Goal: Task Accomplishment & Management: Complete application form

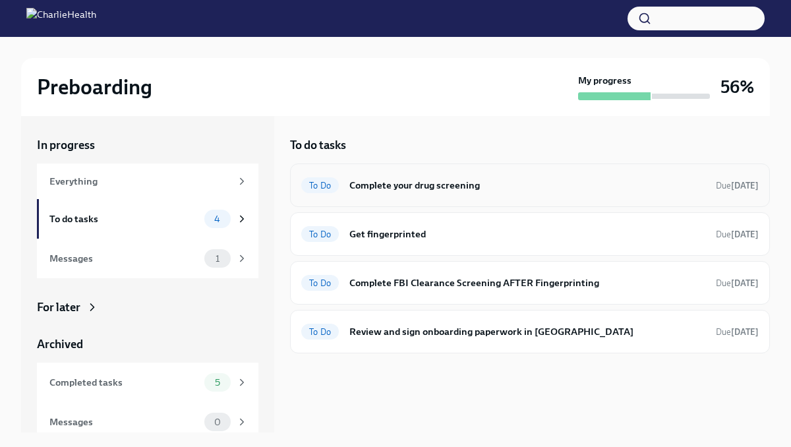
click at [394, 190] on h6 "Complete your drug screening" at bounding box center [527, 185] width 356 height 15
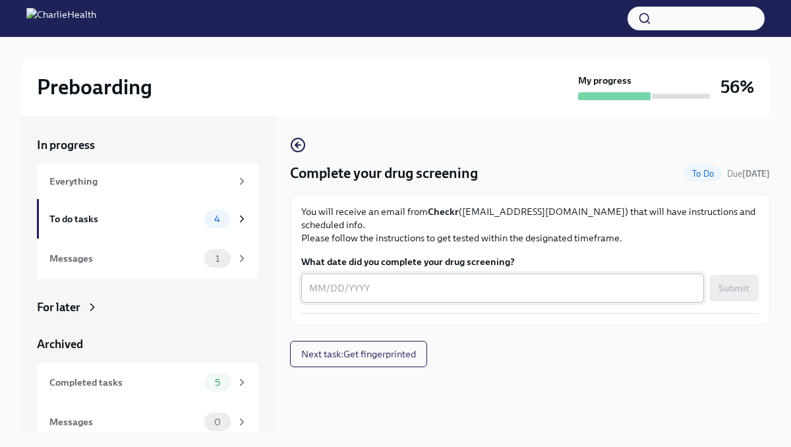
click at [344, 280] on textarea "What date did you complete your drug screening?" at bounding box center [502, 288] width 387 height 16
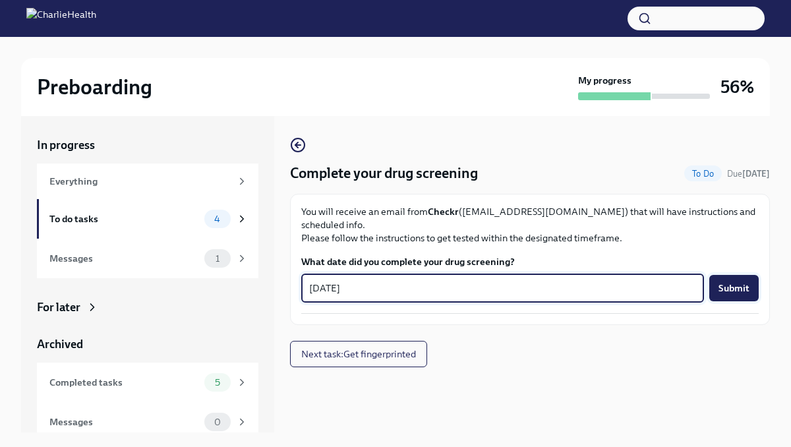
type textarea "[DATE]"
click at [727, 282] on span "Submit" at bounding box center [734, 288] width 31 height 13
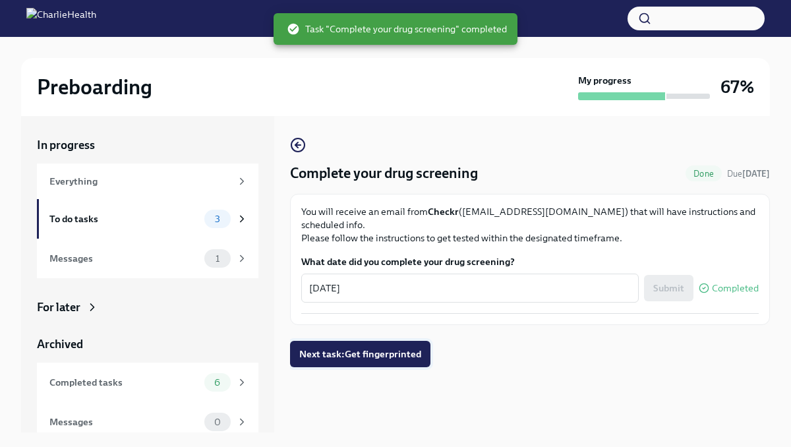
click at [391, 341] on button "Next task : Get fingerprinted" at bounding box center [360, 354] width 140 height 26
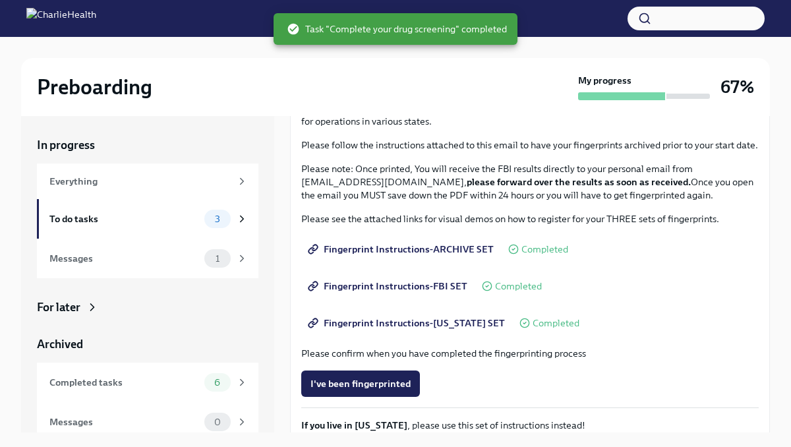
scroll to position [224, 0]
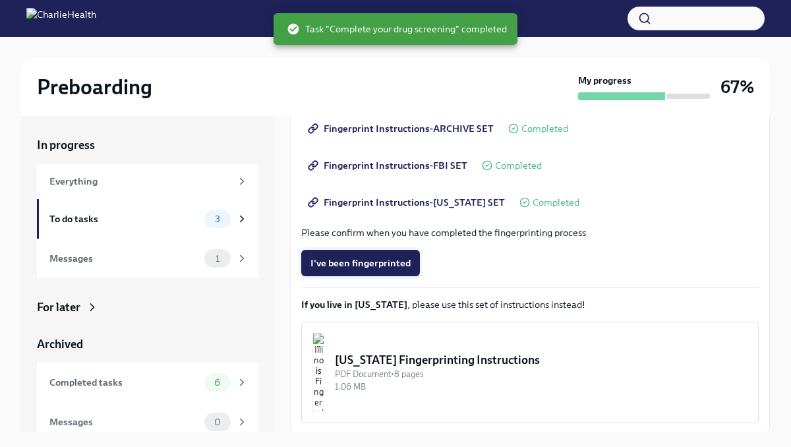
click at [373, 266] on span "I've been fingerprinted" at bounding box center [361, 263] width 100 height 13
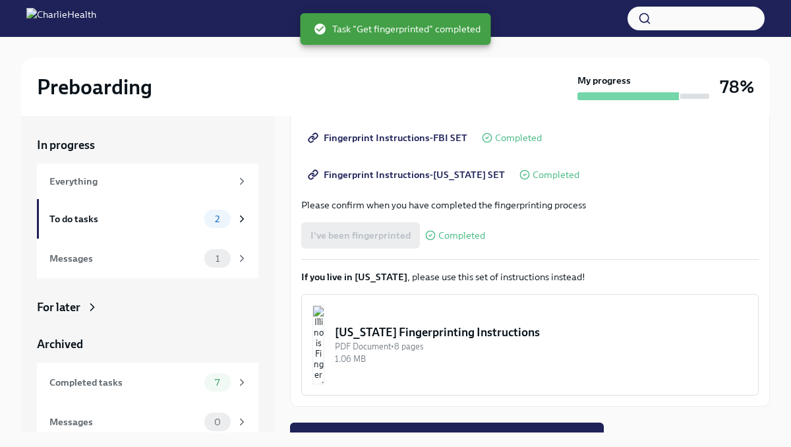
scroll to position [268, 0]
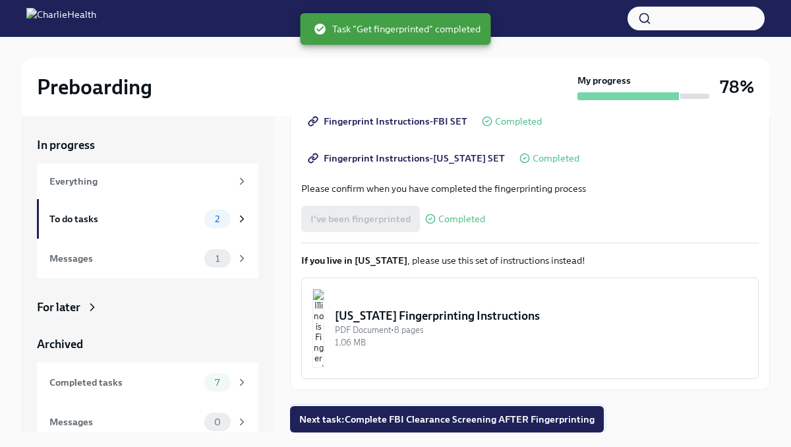
click at [364, 430] on button "Next task : Complete FBI Clearance Screening AFTER Fingerprinting" at bounding box center [447, 419] width 314 height 26
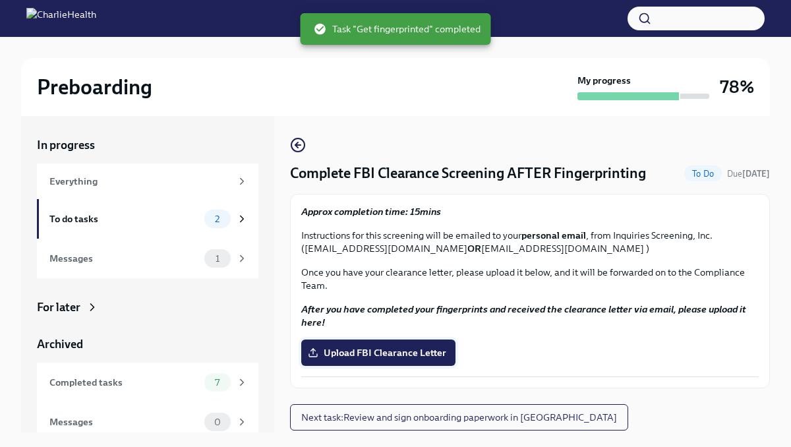
click at [365, 353] on span "Upload FBI Clearance Letter" at bounding box center [379, 352] width 136 height 13
click at [0, 0] on input "Upload FBI Clearance Letter" at bounding box center [0, 0] width 0 height 0
click at [356, 350] on span "Upload FBI Clearance Letter" at bounding box center [379, 352] width 136 height 13
click at [0, 0] on input "Upload FBI Clearance Letter" at bounding box center [0, 0] width 0 height 0
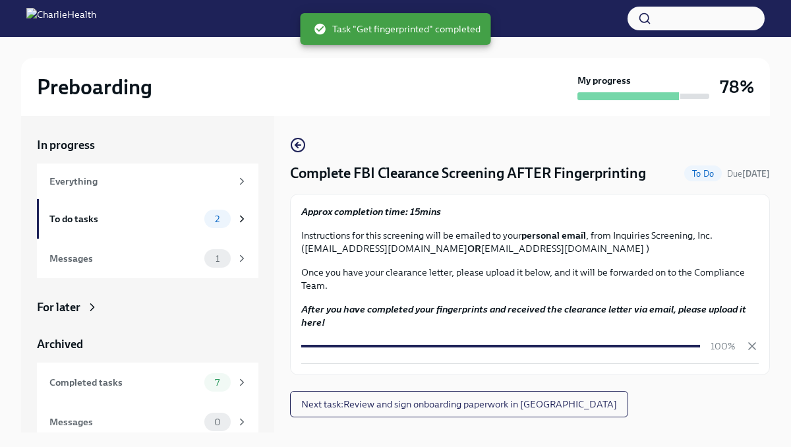
scroll to position [22, 0]
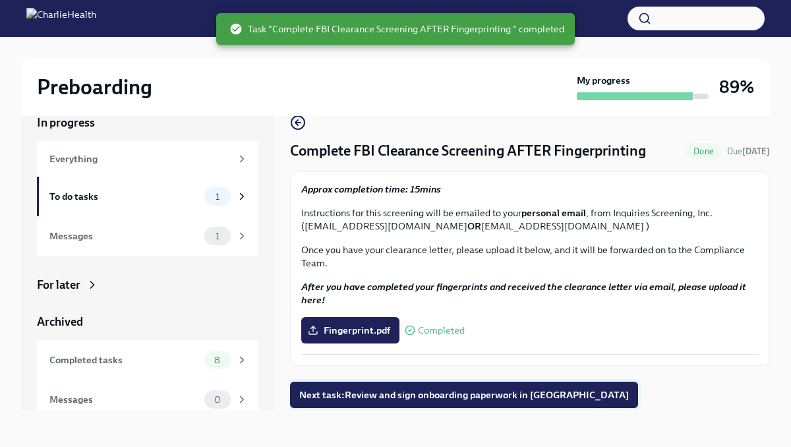
click at [424, 399] on span "Next task : Review and sign onboarding paperwork in [GEOGRAPHIC_DATA]" at bounding box center [464, 394] width 330 height 13
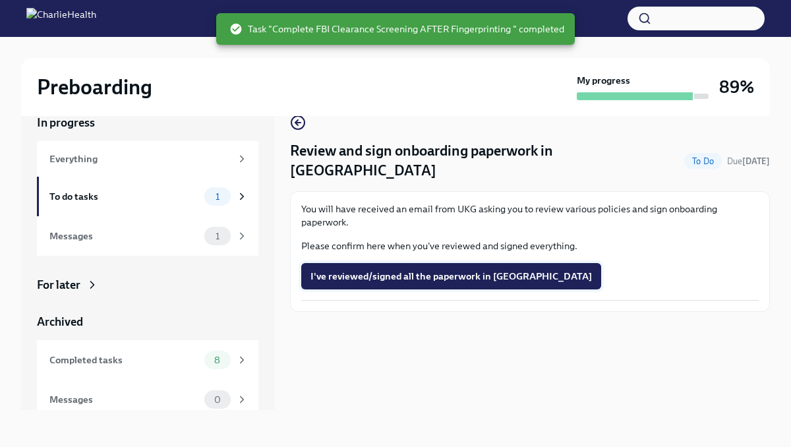
click at [427, 270] on span "I've reviewed/signed all the paperwork in [GEOGRAPHIC_DATA]" at bounding box center [452, 276] width 282 height 13
